Goal: Task Accomplishment & Management: Manage account settings

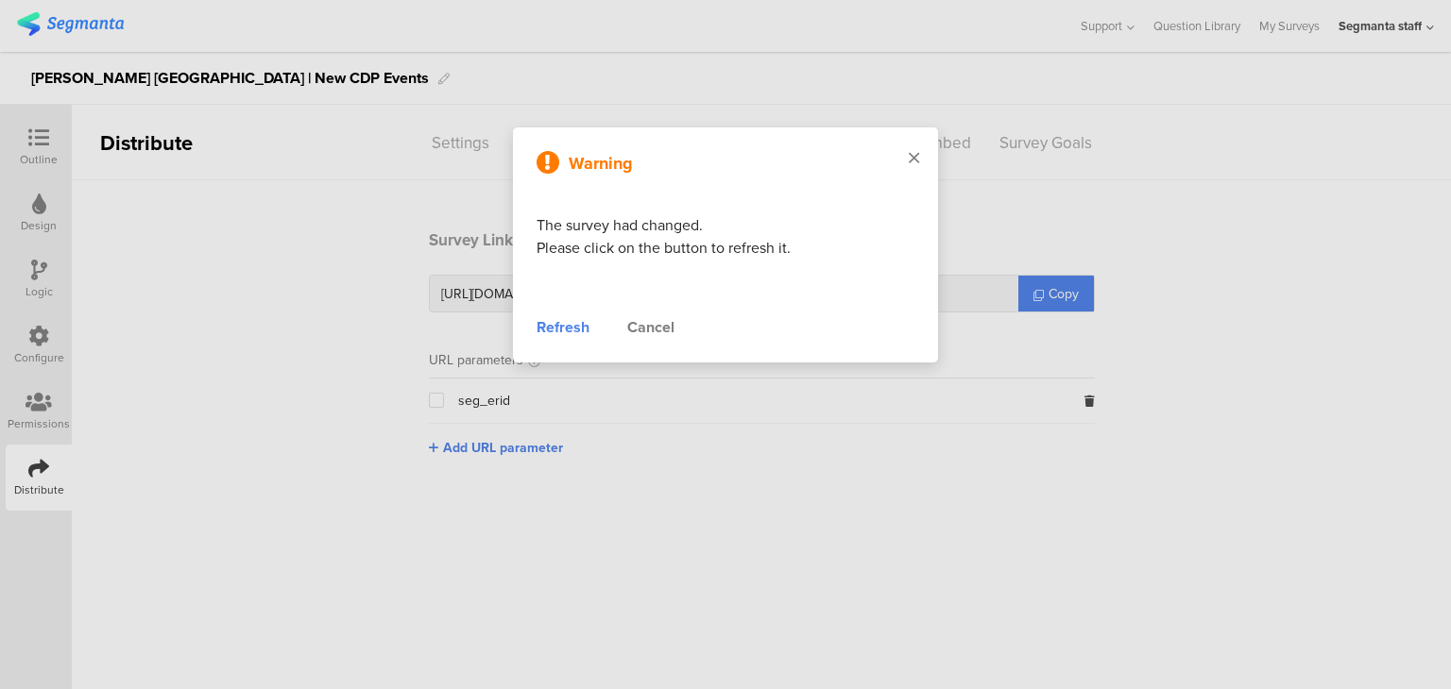
click at [915, 159] on icon at bounding box center [913, 157] width 10 height 17
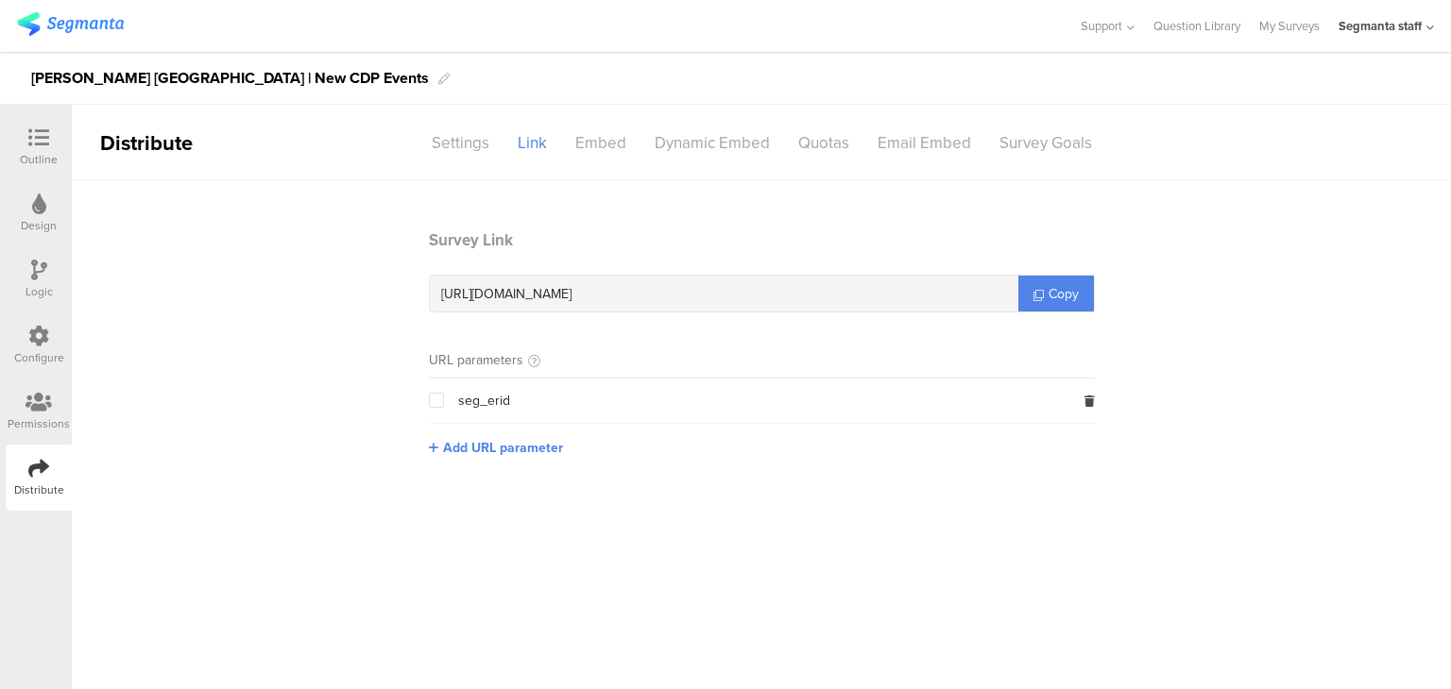
click at [43, 477] on icon at bounding box center [38, 468] width 21 height 21
click at [1050, 305] on link "Copy" at bounding box center [1056, 294] width 76 height 36
click at [1049, 305] on link "Copy" at bounding box center [1056, 294] width 76 height 36
click at [1048, 306] on link "Copy" at bounding box center [1056, 294] width 76 height 36
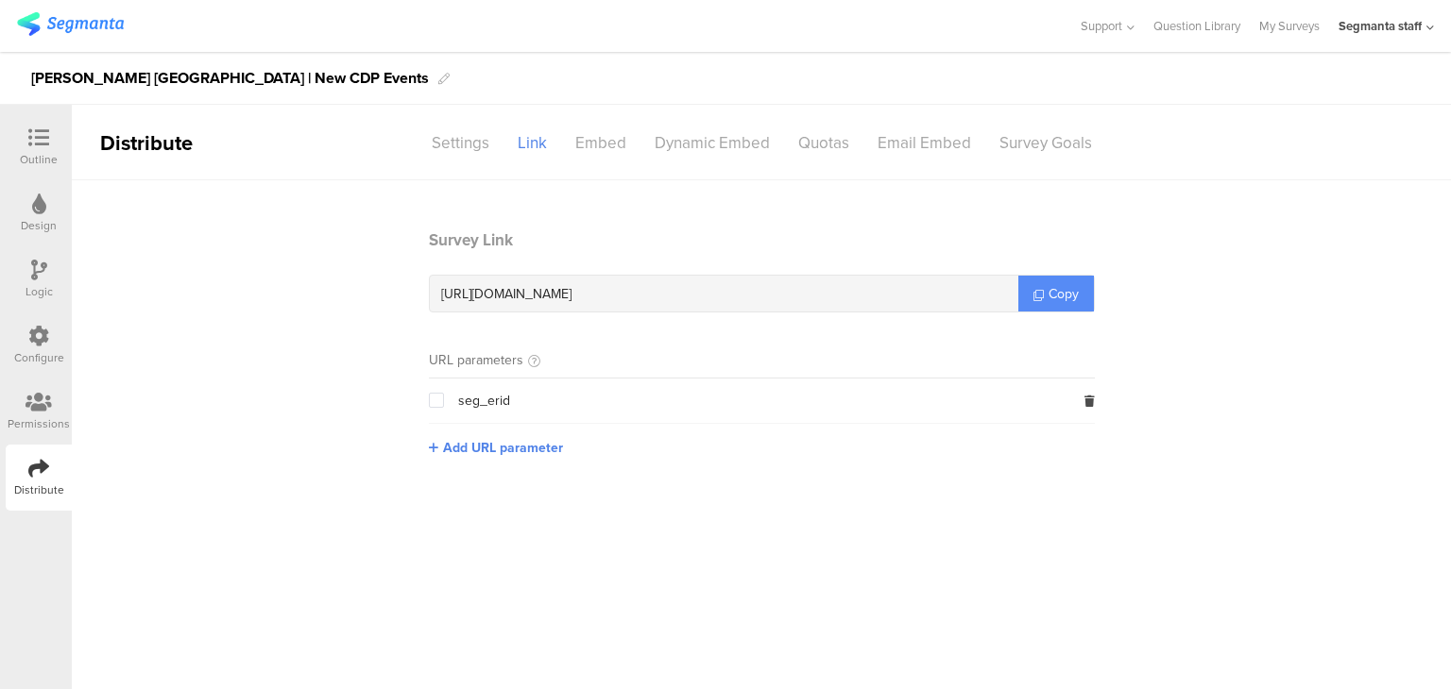
click at [1046, 307] on link "Copy" at bounding box center [1056, 294] width 76 height 36
drag, startPoint x: 1046, startPoint y: 307, endPoint x: 1057, endPoint y: 292, distance: 18.3
click at [1046, 308] on link "Copy" at bounding box center [1056, 294] width 76 height 36
click at [465, 148] on div "Settings" at bounding box center [460, 143] width 86 height 33
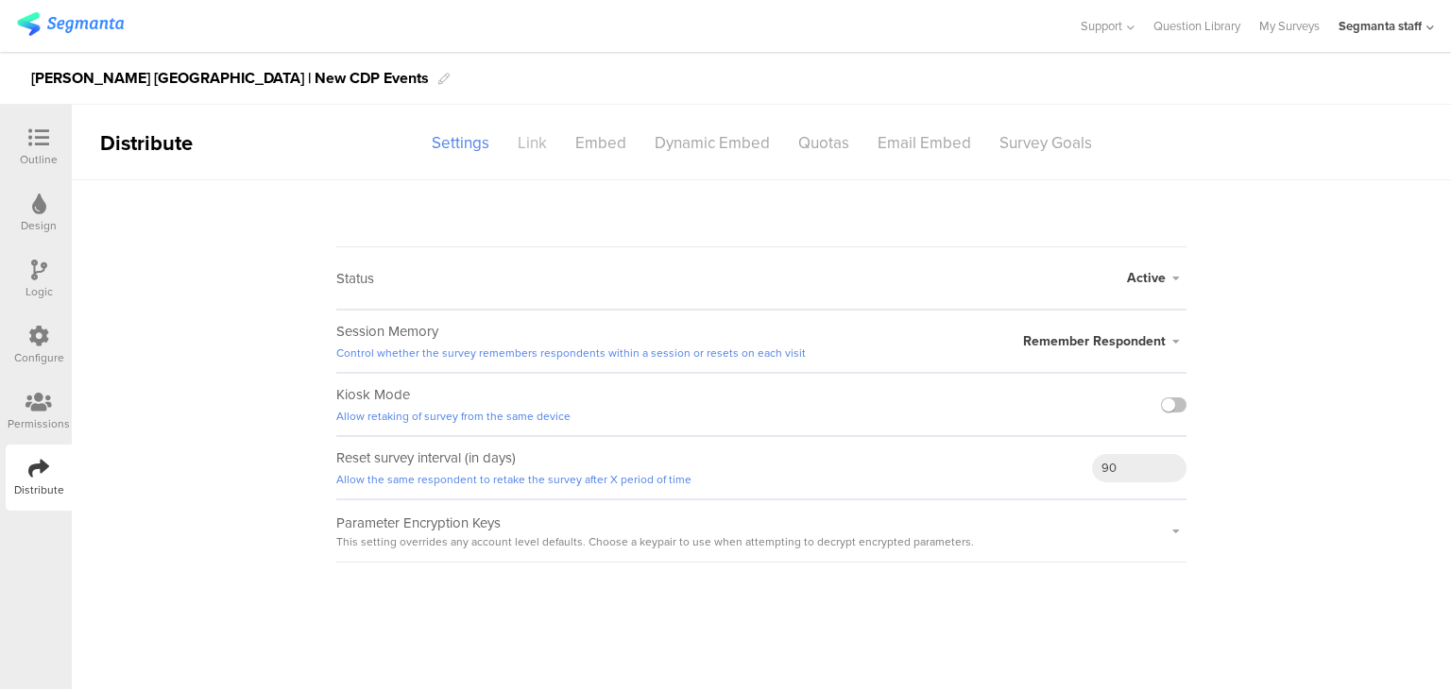
click at [544, 150] on div "Link" at bounding box center [532, 143] width 58 height 33
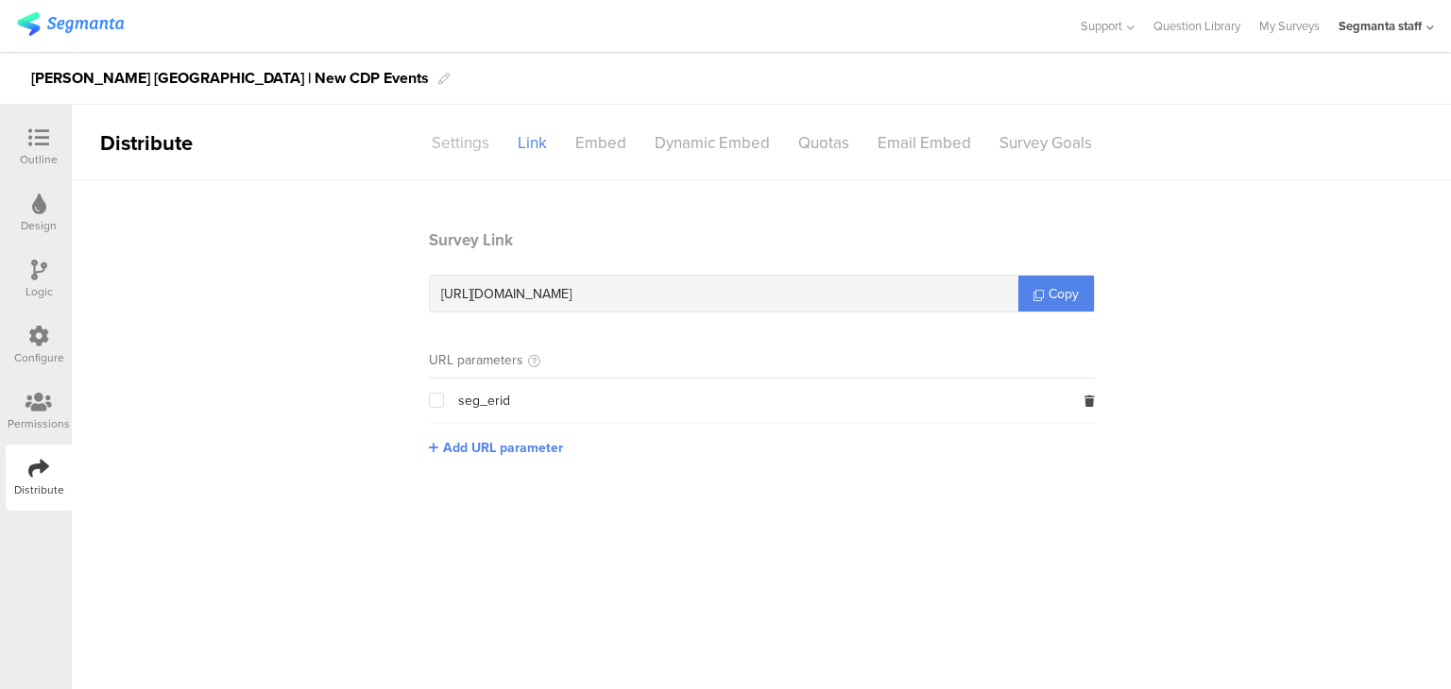
drag, startPoint x: 442, startPoint y: 144, endPoint x: 457, endPoint y: 145, distance: 15.1
click at [443, 144] on div "Settings" at bounding box center [460, 143] width 86 height 33
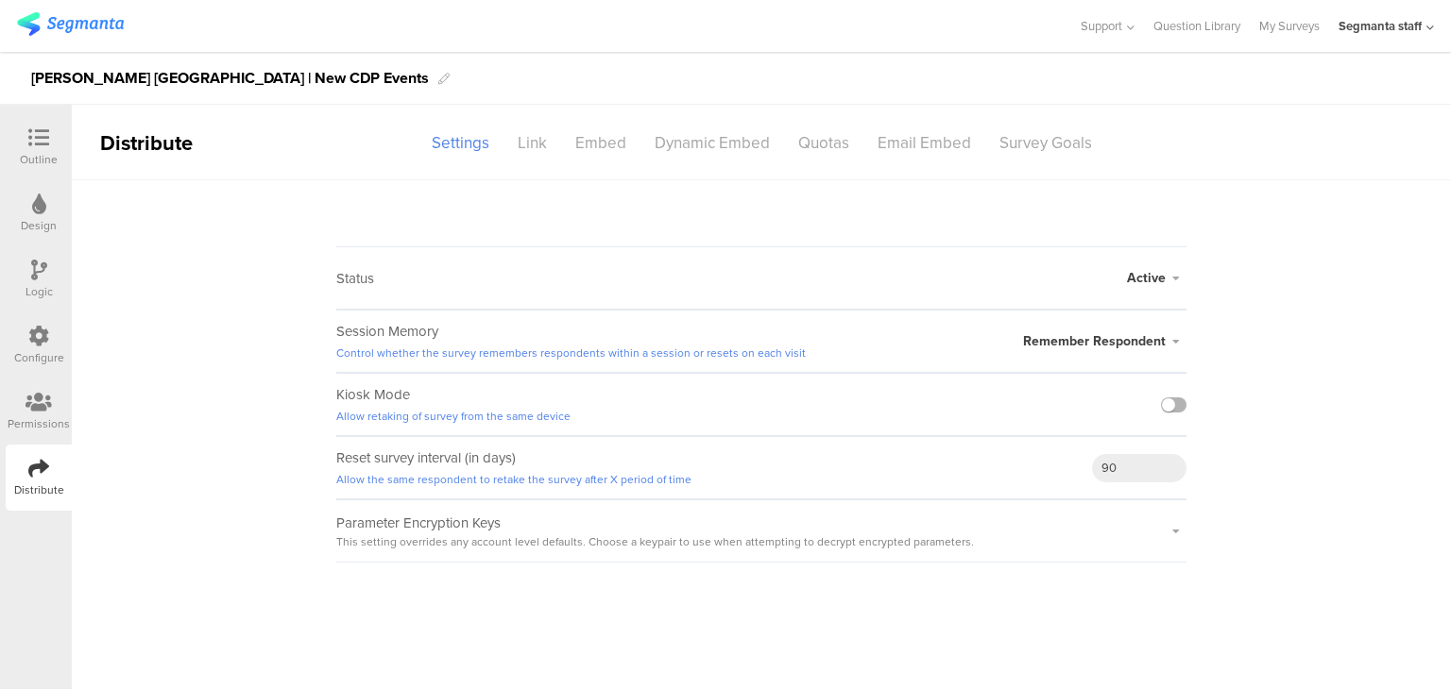
click at [1179, 401] on label at bounding box center [1173, 405] width 25 height 15
click at [0, 0] on input "checkbox" at bounding box center [0, 0] width 0 height 0
click at [1187, 404] on sg-survey-status-editor "Status Active Active Closed Schedule Start Date: End Date: Save Cancel Session …" at bounding box center [761, 371] width 1379 height 382
click at [1172, 409] on label at bounding box center [1173, 405] width 25 height 15
click at [0, 0] on input "checkbox" at bounding box center [0, 0] width 0 height 0
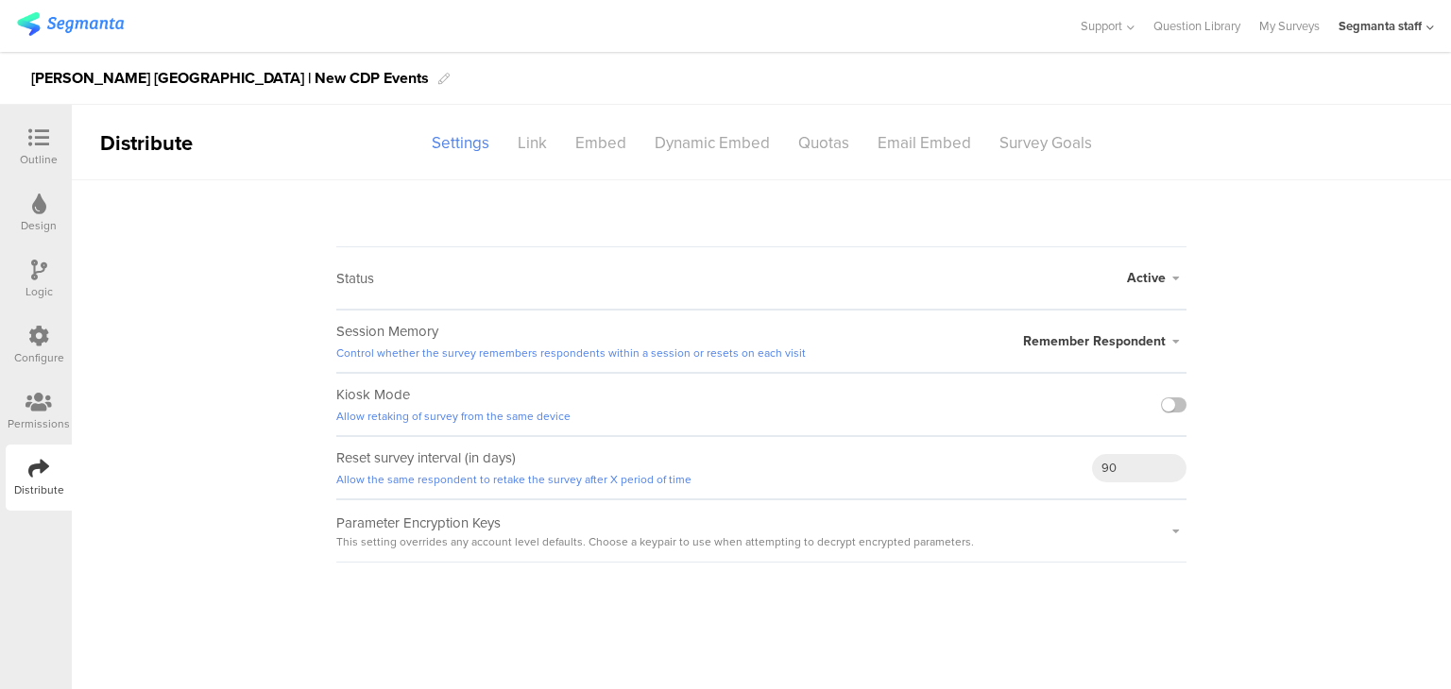
click at [46, 144] on icon at bounding box center [38, 137] width 21 height 21
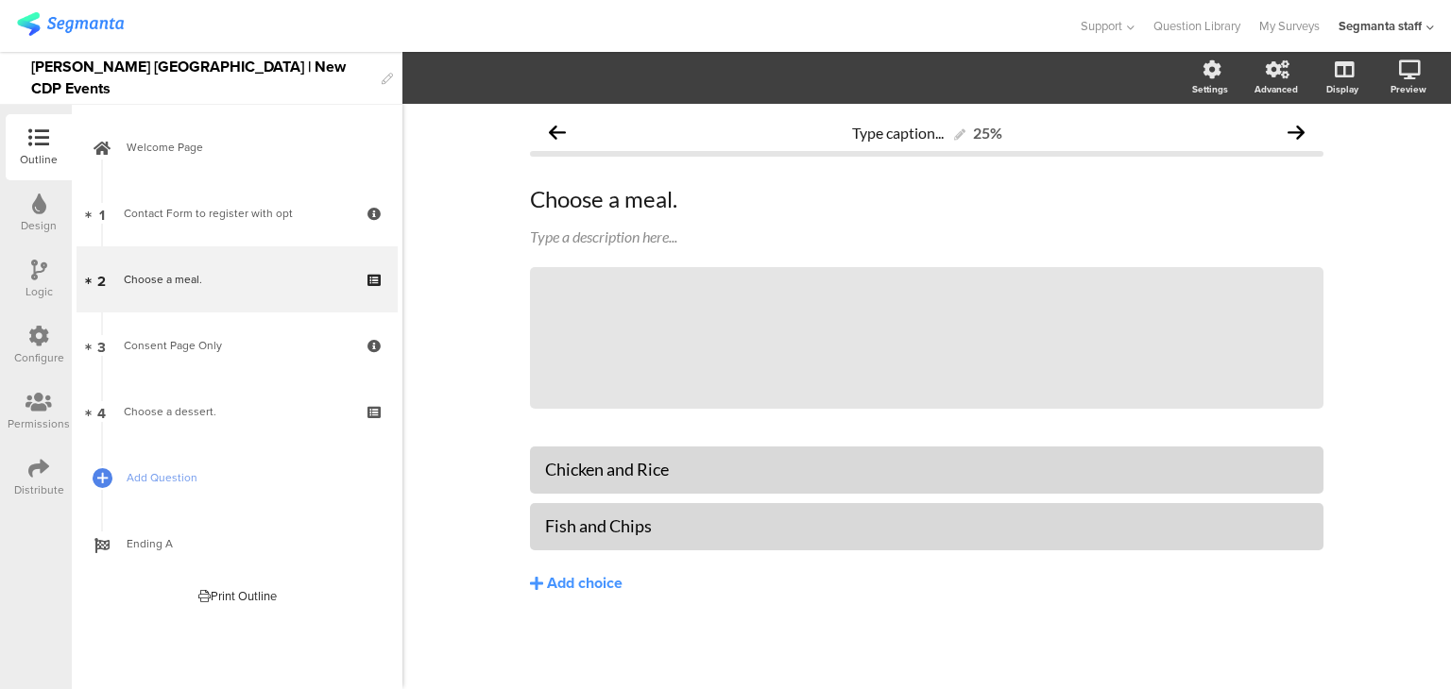
click at [41, 342] on icon at bounding box center [38, 336] width 21 height 21
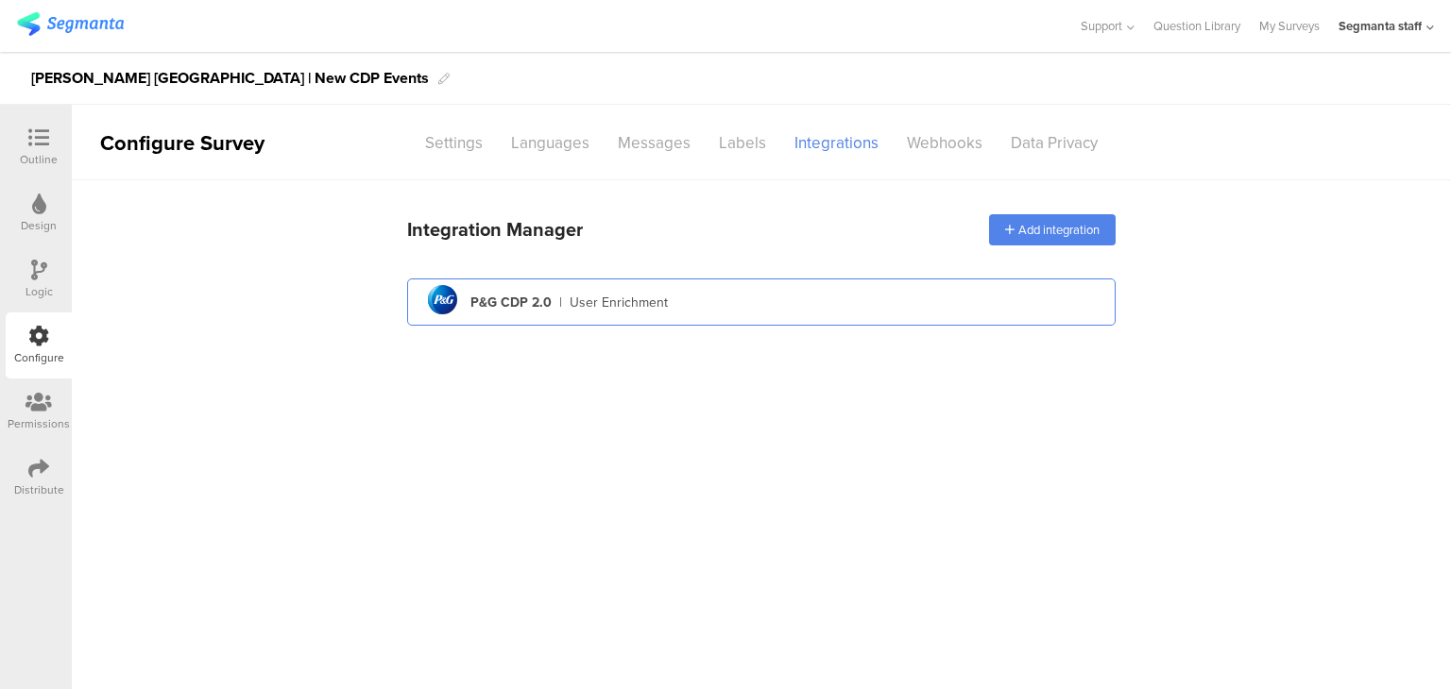
click at [493, 322] on div "pg logo P&G CDP 2.0 | User Enrichment" at bounding box center [761, 303] width 678 height 46
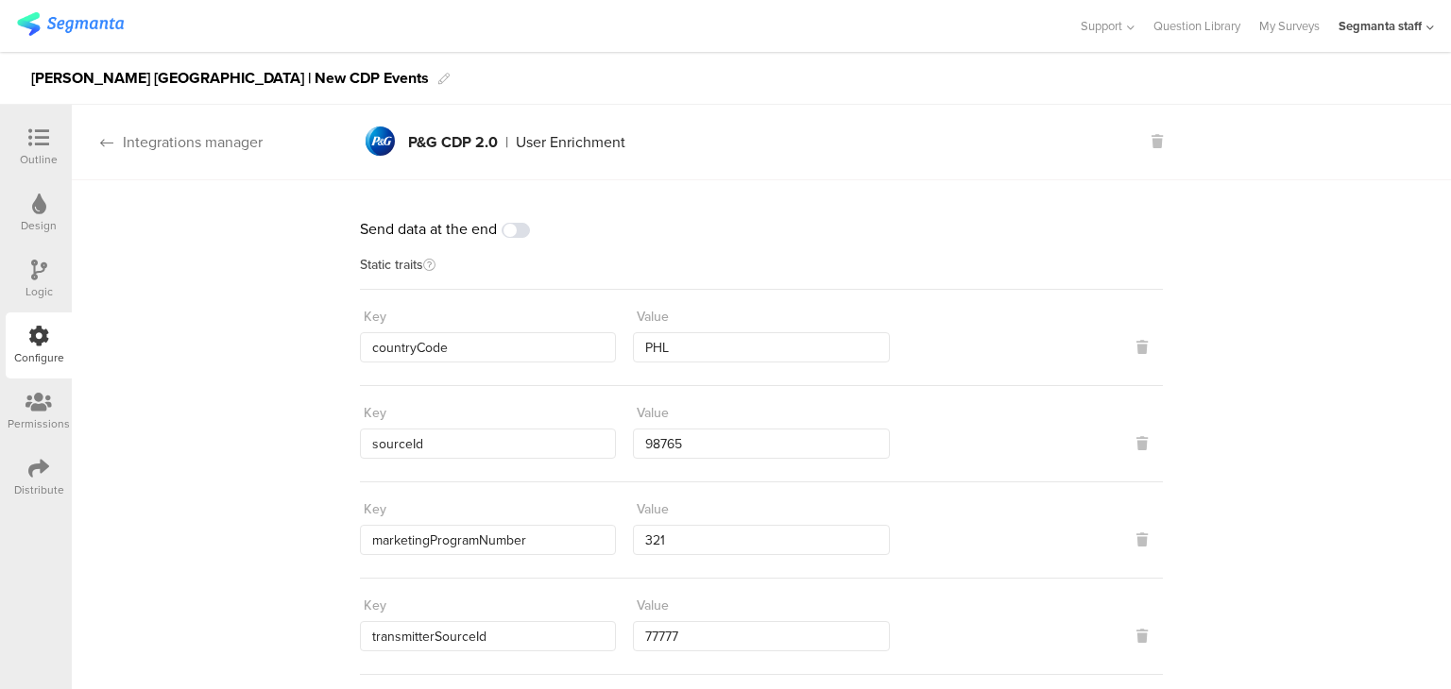
click at [178, 138] on div "Integrations manager" at bounding box center [167, 142] width 191 height 22
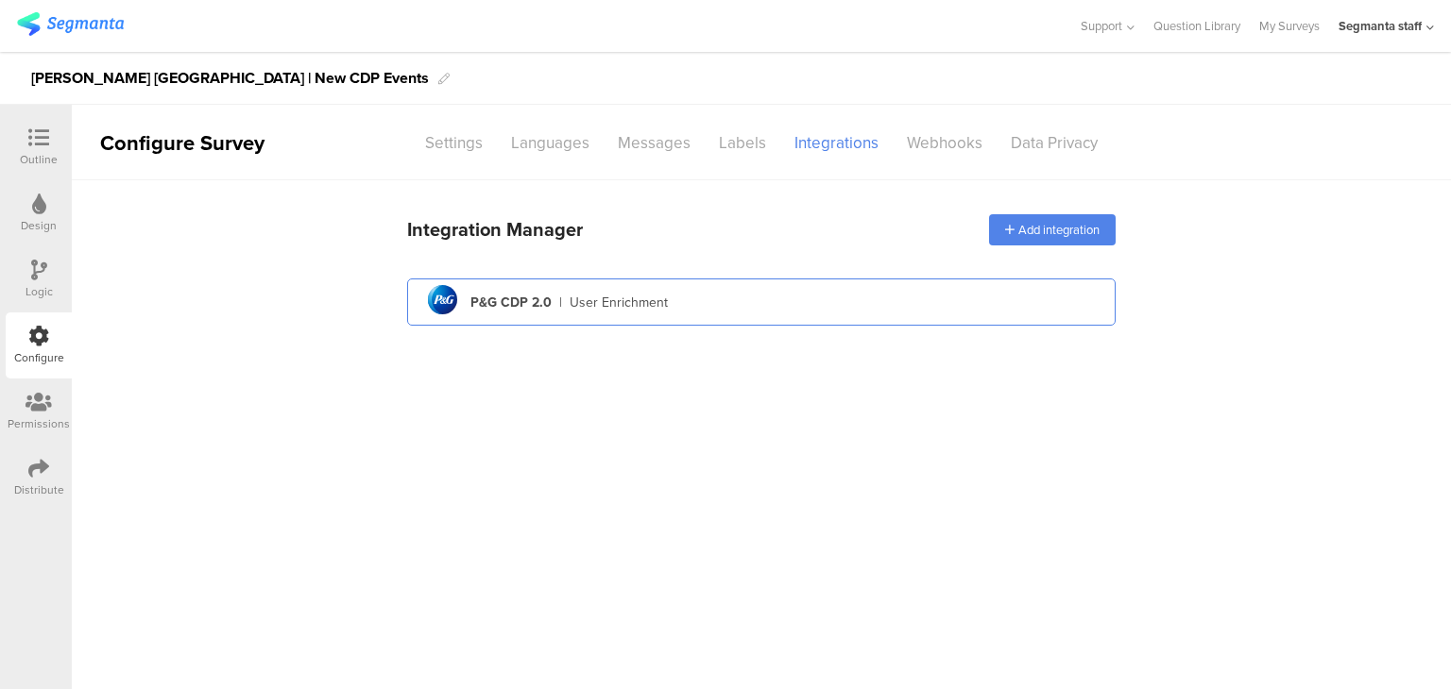
click at [596, 311] on div "User Enrichment" at bounding box center [618, 303] width 98 height 20
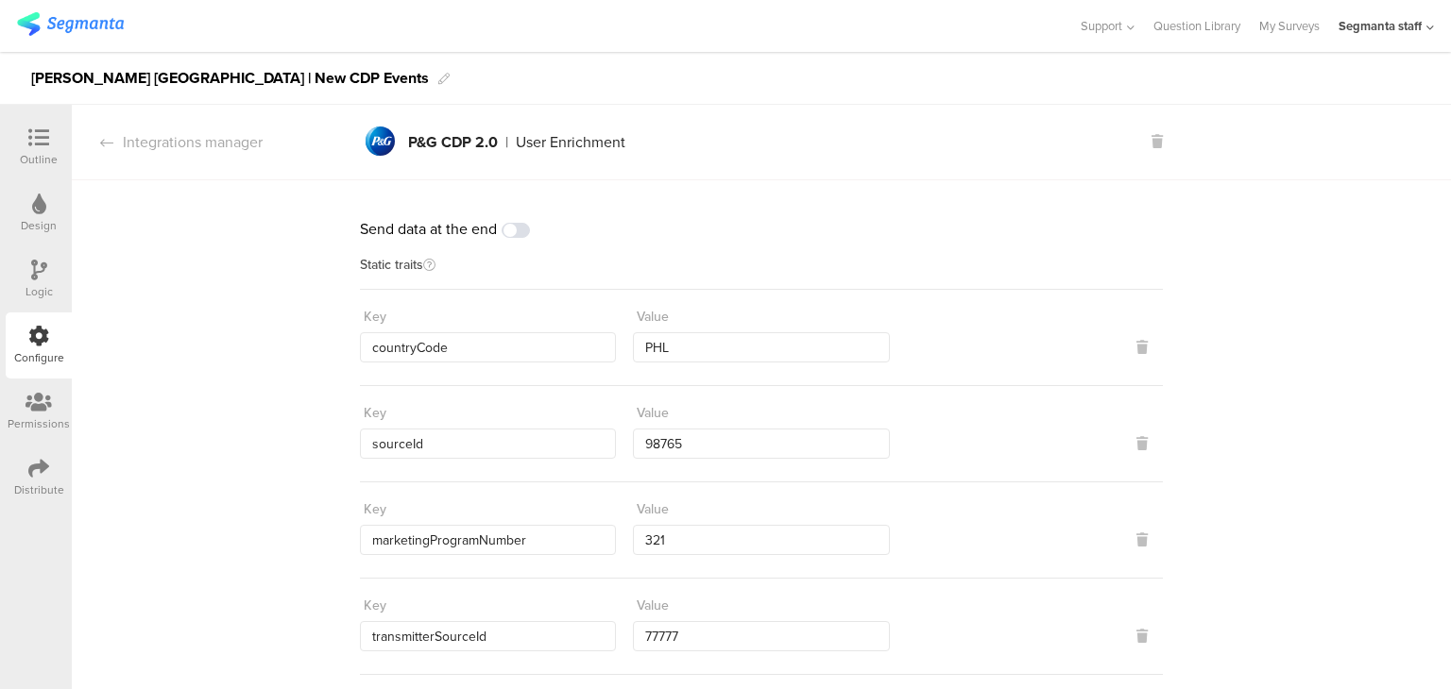
click at [43, 151] on div "Outline" at bounding box center [39, 159] width 38 height 17
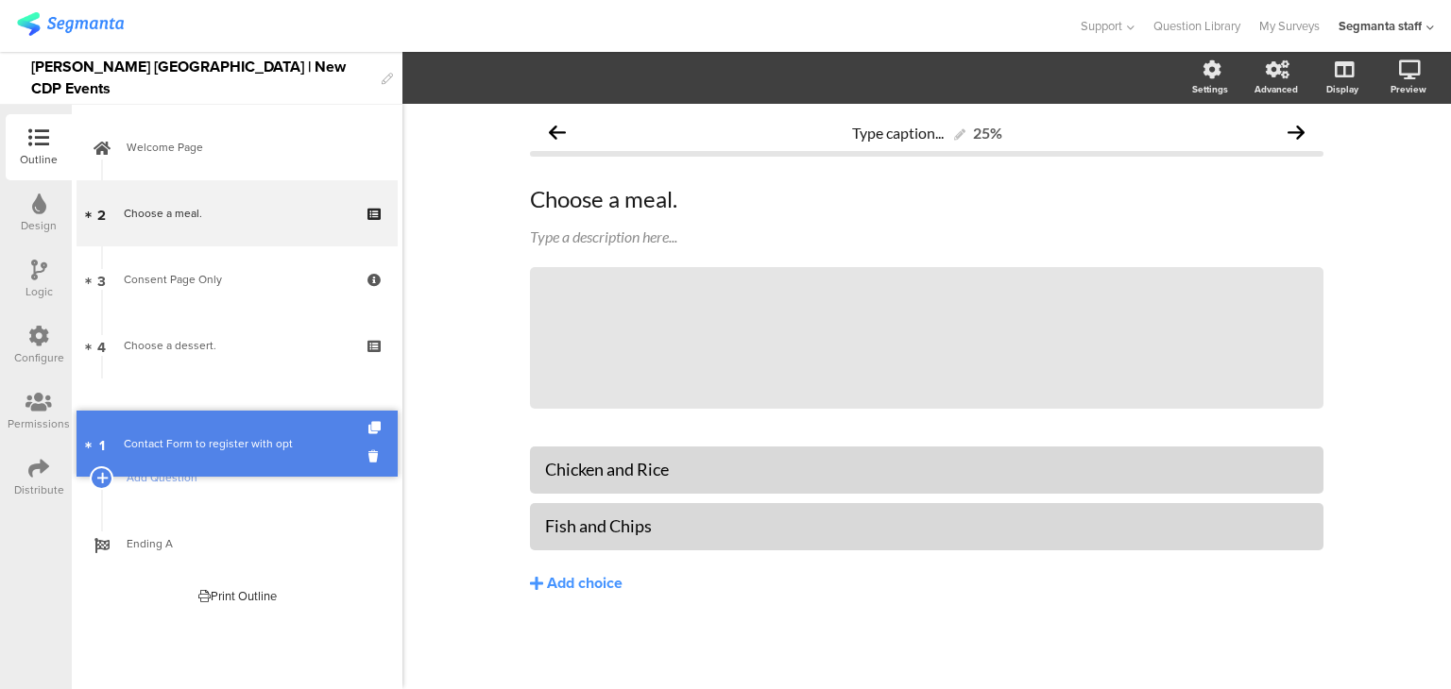
drag, startPoint x: 173, startPoint y: 212, endPoint x: 166, endPoint y: 443, distance: 230.5
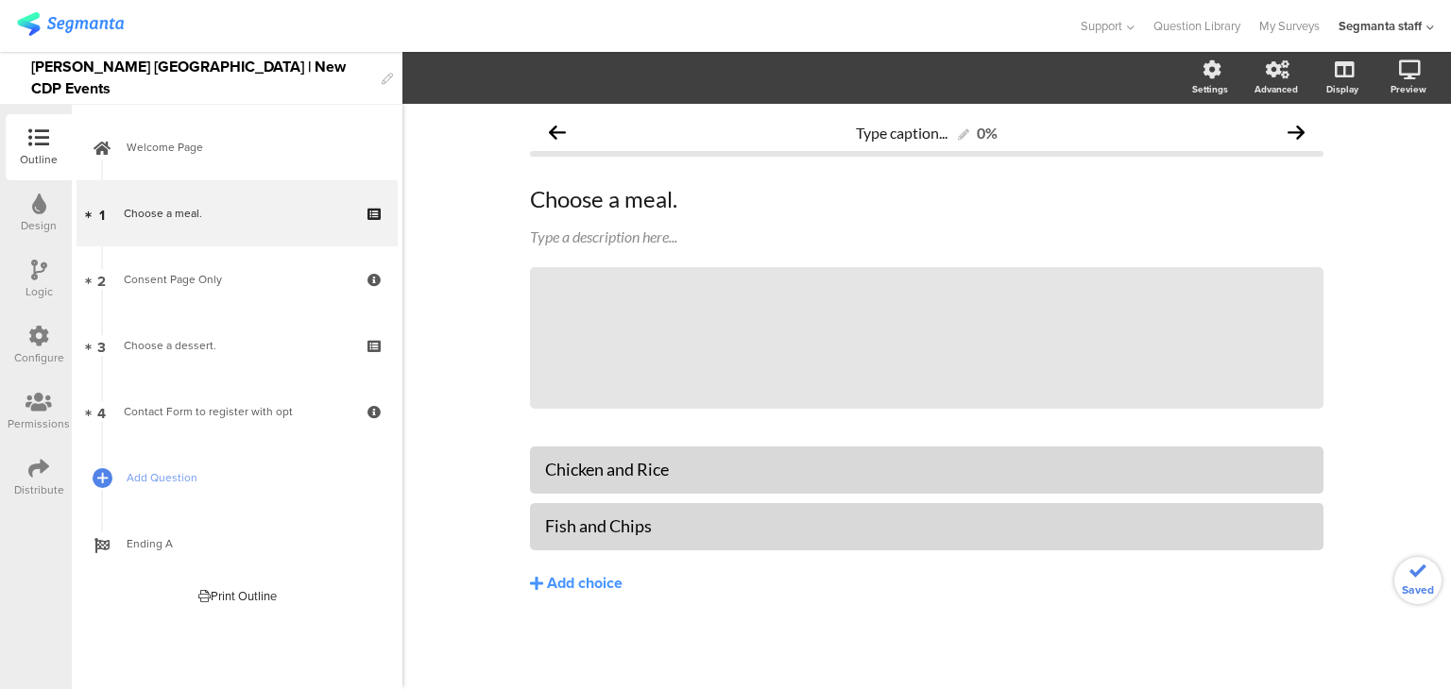
click at [42, 347] on div at bounding box center [38, 338] width 21 height 24
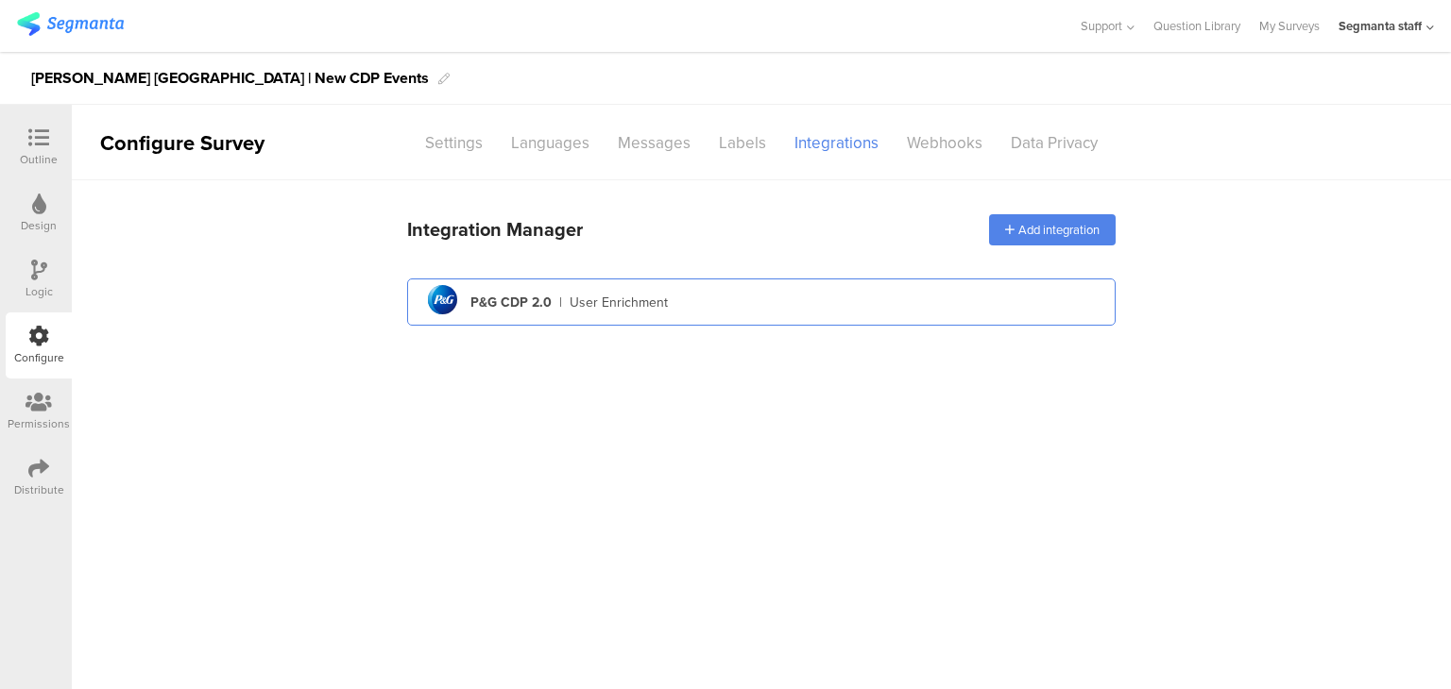
click at [694, 297] on div "pg logo P&G CDP 2.0 | User Enrichment" at bounding box center [761, 303] width 678 height 46
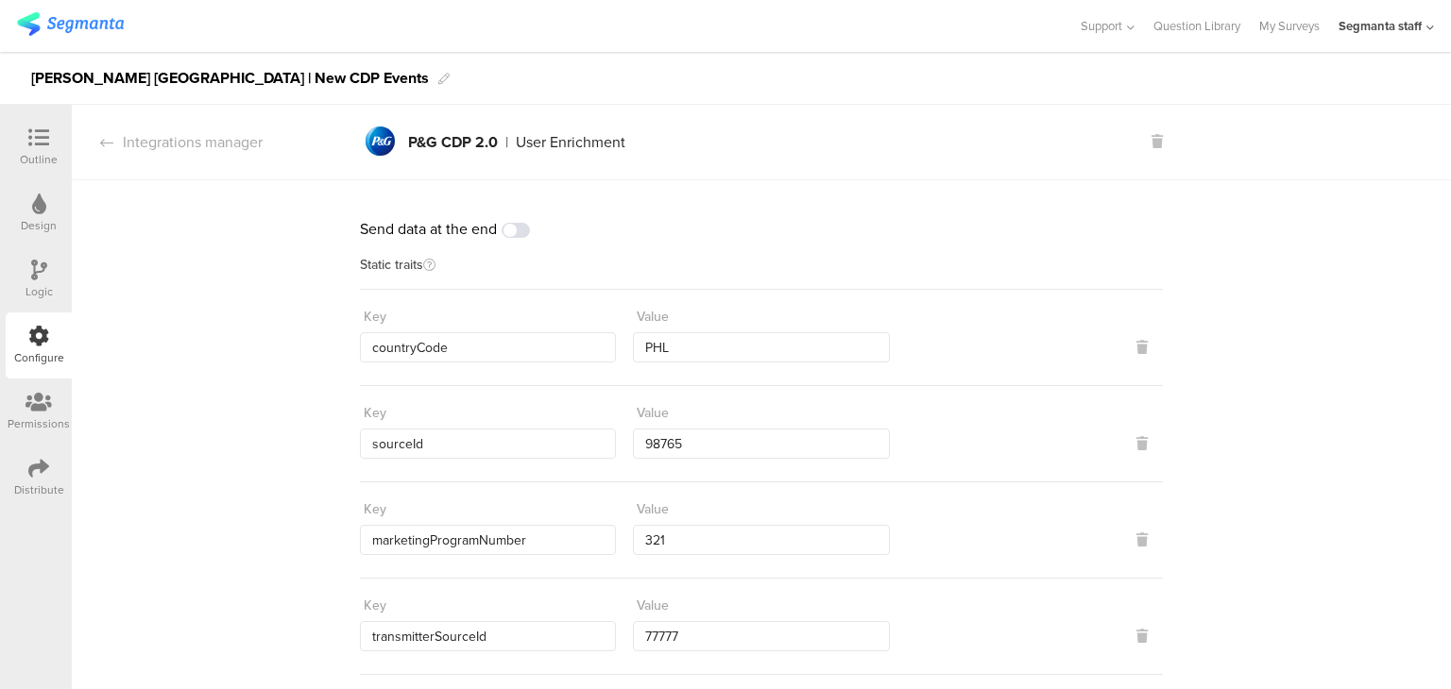
click at [518, 235] on span at bounding box center [515, 230] width 28 height 15
click at [14, 144] on div "Outline" at bounding box center [39, 147] width 66 height 66
